Goal: Task Accomplishment & Management: Use online tool/utility

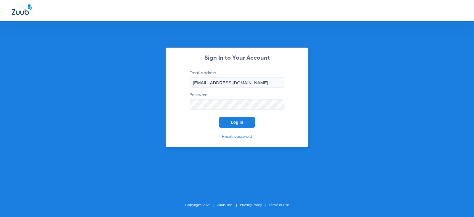
click at [238, 121] on span "Log In" at bounding box center [237, 122] width 12 height 5
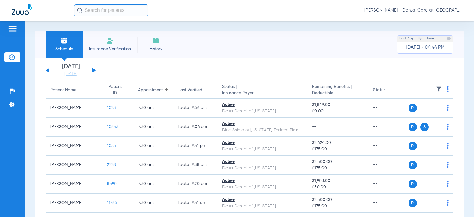
click at [126, 11] on input "text" at bounding box center [111, 10] width 74 height 12
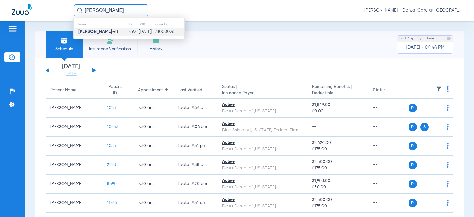
click at [103, 32] on span "[PERSON_NAME] ett" at bounding box center [98, 31] width 40 height 4
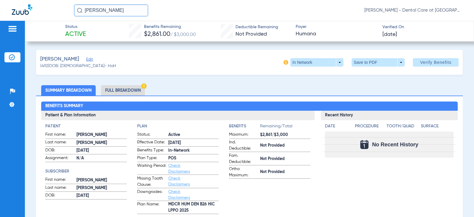
click at [130, 93] on li "Full Breakdown" at bounding box center [123, 90] width 44 height 10
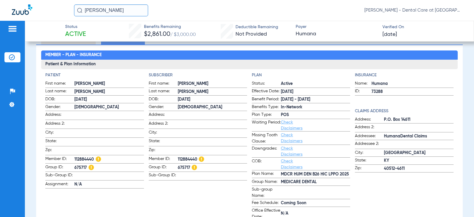
scroll to position [59, 0]
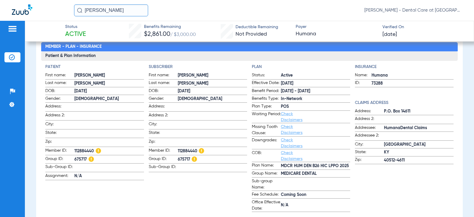
drag, startPoint x: 113, startPoint y: 9, endPoint x: 30, endPoint y: 7, distance: 83.6
click at [30, 7] on div "[PERSON_NAME] [PERSON_NAME] - Dental Care at [GEOGRAPHIC_DATA]" at bounding box center [237, 10] width 474 height 21
click at [115, 12] on input "[PERSON_NAME]" at bounding box center [111, 10] width 74 height 12
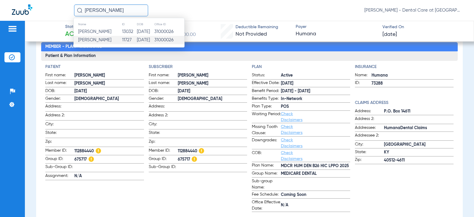
click at [110, 36] on td "[PERSON_NAME]" at bounding box center [98, 40] width 48 height 8
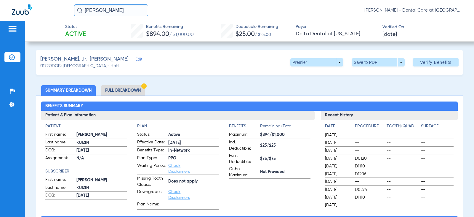
scroll to position [30, 0]
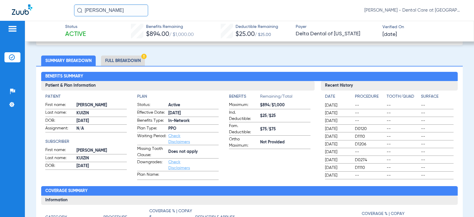
click at [127, 64] on li "Full Breakdown" at bounding box center [123, 60] width 44 height 10
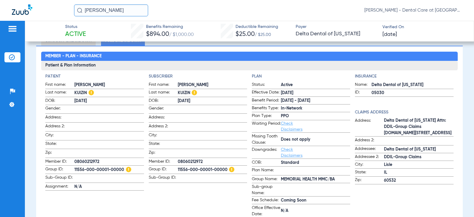
scroll to position [59, 0]
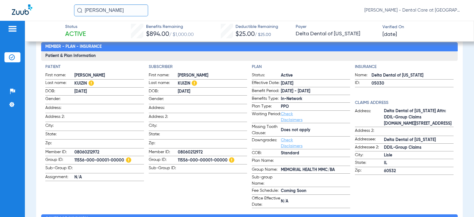
drag, startPoint x: 113, startPoint y: 11, endPoint x: 15, endPoint y: 15, distance: 99.0
click at [15, 15] on div "[PERSON_NAME] [PERSON_NAME] - Dental Care at [GEOGRAPHIC_DATA]" at bounding box center [237, 10] width 474 height 21
click at [117, 9] on input "[PERSON_NAME]" at bounding box center [111, 10] width 74 height 12
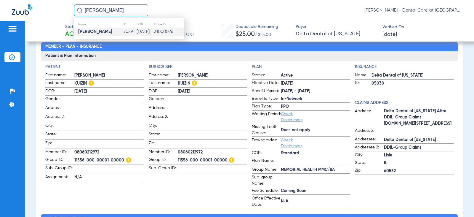
click at [111, 29] on td "[PERSON_NAME]" at bounding box center [98, 32] width 49 height 8
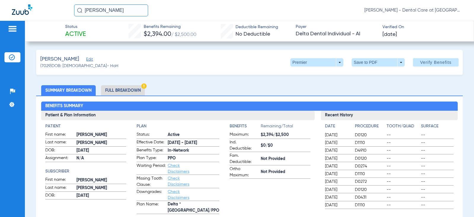
click at [127, 93] on li "Full Breakdown" at bounding box center [123, 90] width 44 height 10
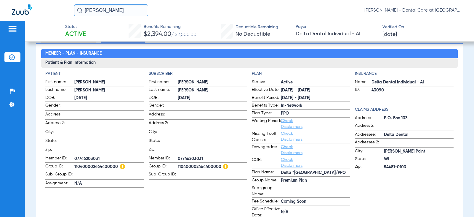
scroll to position [59, 0]
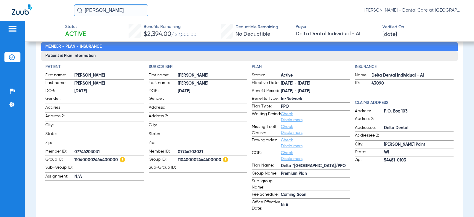
drag, startPoint x: 125, startPoint y: 9, endPoint x: 56, endPoint y: 9, distance: 69.1
click at [56, 9] on div "[PERSON_NAME] [PERSON_NAME] - Dental Care at [GEOGRAPHIC_DATA]" at bounding box center [237, 10] width 474 height 21
click at [112, 12] on input "[PERSON_NAME]" at bounding box center [111, 10] width 74 height 12
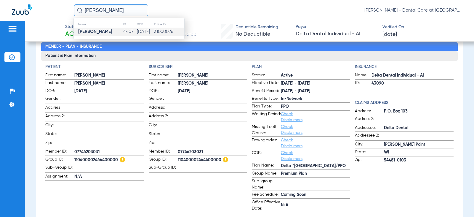
click at [123, 31] on td "4407" at bounding box center [130, 32] width 14 height 8
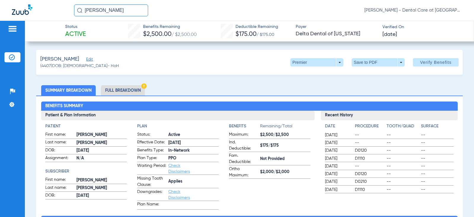
click at [123, 90] on li "Full Breakdown" at bounding box center [123, 90] width 44 height 10
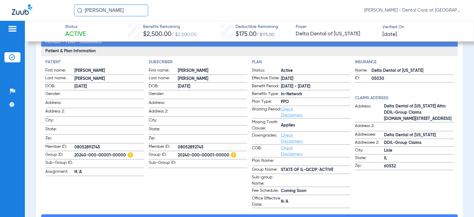
scroll to position [59, 0]
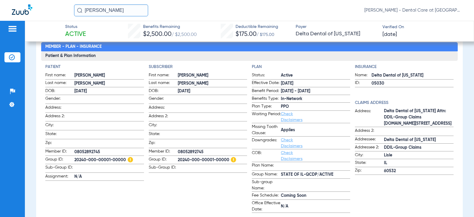
drag, startPoint x: 113, startPoint y: 10, endPoint x: 57, endPoint y: 15, distance: 56.3
click at [57, 15] on div "[PERSON_NAME] [PERSON_NAME] - Dental Care at [GEOGRAPHIC_DATA]" at bounding box center [237, 10] width 474 height 21
click at [122, 10] on input "[PERSON_NAME]" at bounding box center [111, 10] width 74 height 12
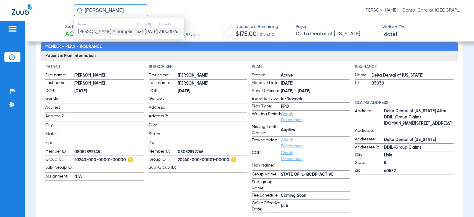
click at [111, 29] on td "[PERSON_NAME] A Sample" at bounding box center [105, 32] width 63 height 8
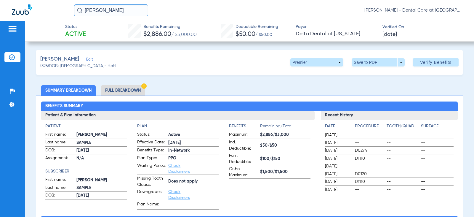
click at [131, 91] on li "Full Breakdown" at bounding box center [123, 90] width 44 height 10
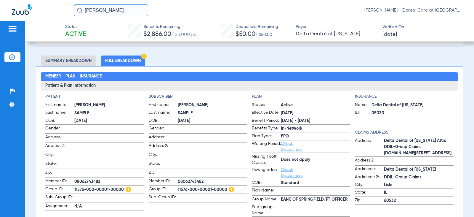
scroll to position [59, 0]
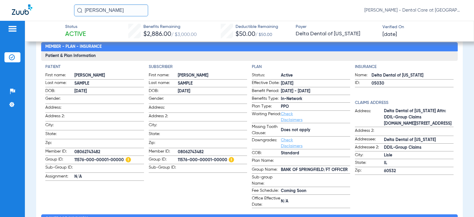
drag, startPoint x: 119, startPoint y: 8, endPoint x: -28, endPoint y: 9, distance: 147.3
click at [0, 9] on html "megan sample [PERSON_NAME] - Dental Care at [GEOGRAPHIC_DATA] Patients Insuranc…" at bounding box center [237, 108] width 474 height 217
type input "d"
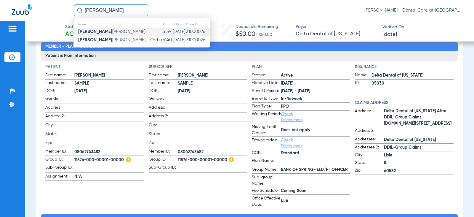
click at [94, 29] on strong "[PERSON_NAME]" at bounding box center [95, 31] width 34 height 4
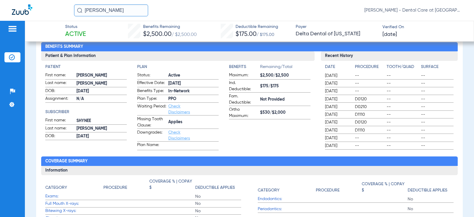
scroll to position [30, 0]
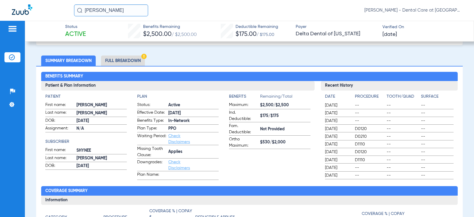
click at [131, 60] on li "Full Breakdown" at bounding box center [123, 60] width 44 height 10
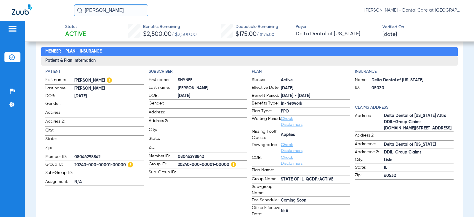
scroll to position [59, 0]
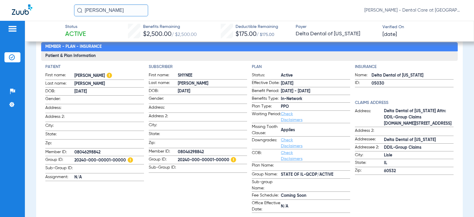
drag, startPoint x: 112, startPoint y: 12, endPoint x: 46, endPoint y: 9, distance: 65.9
click at [46, 9] on div "[PERSON_NAME] [PERSON_NAME] - Dental Care at [GEOGRAPHIC_DATA]" at bounding box center [237, 10] width 474 height 21
click at [127, 9] on input "[PERSON_NAME]" at bounding box center [111, 10] width 74 height 12
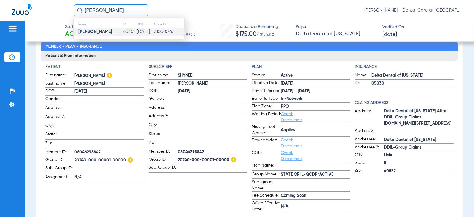
click at [123, 28] on td "6045" at bounding box center [130, 32] width 14 height 8
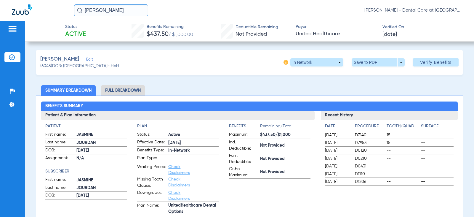
click at [129, 91] on li "Full Breakdown" at bounding box center [123, 90] width 44 height 10
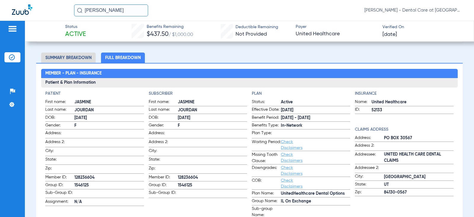
scroll to position [59, 0]
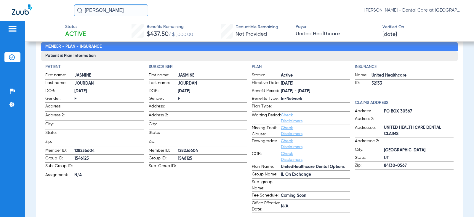
drag, startPoint x: 73, startPoint y: 9, endPoint x: 42, endPoint y: 9, distance: 31.1
click at [42, 9] on div "[PERSON_NAME] [PERSON_NAME] - Dental Care at [GEOGRAPHIC_DATA]" at bounding box center [237, 10] width 474 height 21
drag, startPoint x: 127, startPoint y: 11, endPoint x: 123, endPoint y: 13, distance: 4.1
click at [127, 11] on input "[PERSON_NAME]" at bounding box center [111, 10] width 74 height 12
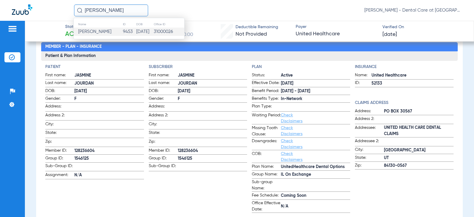
click at [111, 31] on span "[PERSON_NAME]" at bounding box center [94, 31] width 33 height 4
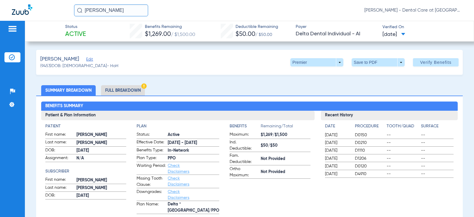
click at [129, 89] on li "Full Breakdown" at bounding box center [123, 90] width 44 height 10
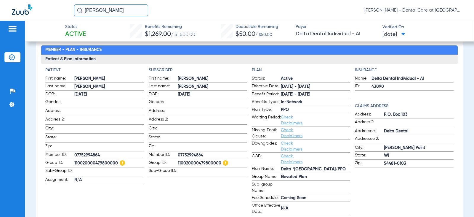
scroll to position [89, 0]
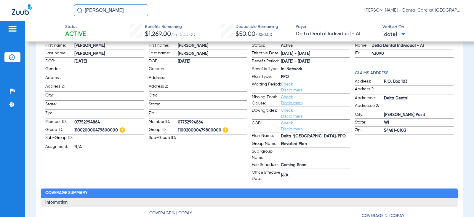
drag, startPoint x: 125, startPoint y: 8, endPoint x: 3, endPoint y: 11, distance: 122.1
click at [6, 10] on div "[PERSON_NAME] [PERSON_NAME] - Dental Care at [GEOGRAPHIC_DATA]" at bounding box center [237, 10] width 474 height 21
click at [130, 8] on input "[PERSON_NAME]" at bounding box center [111, 10] width 74 height 12
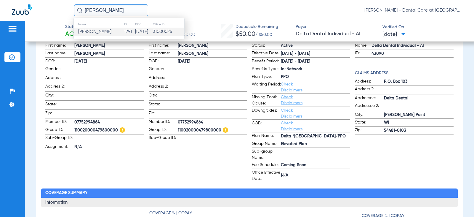
click at [124, 31] on td "1291" at bounding box center [129, 32] width 11 height 8
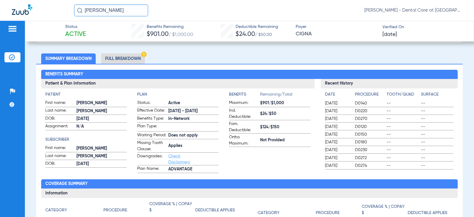
scroll to position [33, 0]
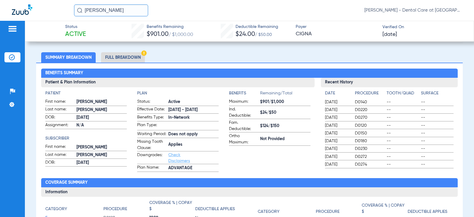
click at [118, 57] on li "Full Breakdown" at bounding box center [123, 57] width 44 height 10
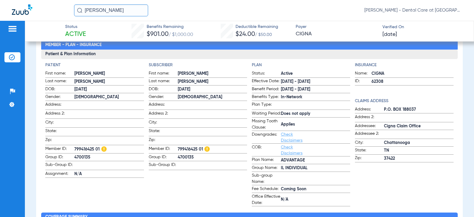
scroll to position [36, 0]
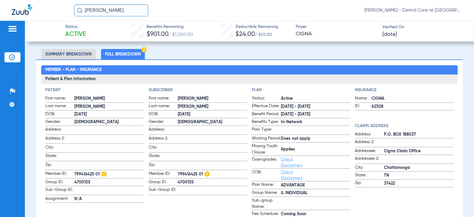
click at [128, 9] on input "[PERSON_NAME]" at bounding box center [111, 10] width 74 height 12
click at [88, 10] on input "[PERSON_NAME]" at bounding box center [111, 10] width 74 height 12
click at [87, 9] on input "[PERSON_NAME]" at bounding box center [111, 10] width 74 height 12
click at [88, 11] on input "[PERSON_NAME]" at bounding box center [111, 10] width 74 height 12
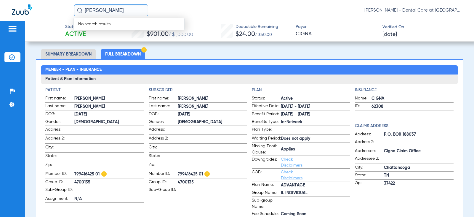
click at [89, 10] on input "[PERSON_NAME]" at bounding box center [111, 10] width 74 height 12
click at [132, 29] on td "11080" at bounding box center [129, 32] width 14 height 8
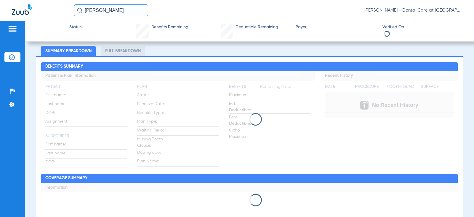
scroll to position [36, 0]
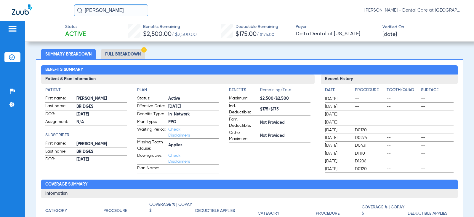
click at [127, 57] on li "Full Breakdown" at bounding box center [123, 54] width 44 height 10
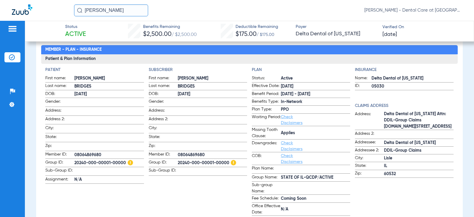
scroll to position [66, 0]
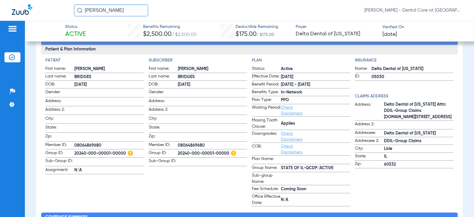
drag, startPoint x: 135, startPoint y: 10, endPoint x: 9, endPoint y: 4, distance: 125.8
click at [10, 4] on div "[PERSON_NAME] [PERSON_NAME] - Dental Care at [GEOGRAPHIC_DATA]" at bounding box center [237, 10] width 474 height 21
click at [126, 9] on input "[PERSON_NAME]" at bounding box center [111, 10] width 74 height 12
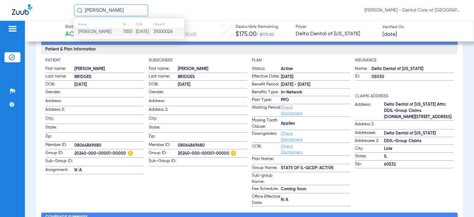
type input "[PERSON_NAME]"
click at [123, 32] on td "11551" at bounding box center [129, 32] width 13 height 8
